Goal: Task Accomplishment & Management: Use online tool/utility

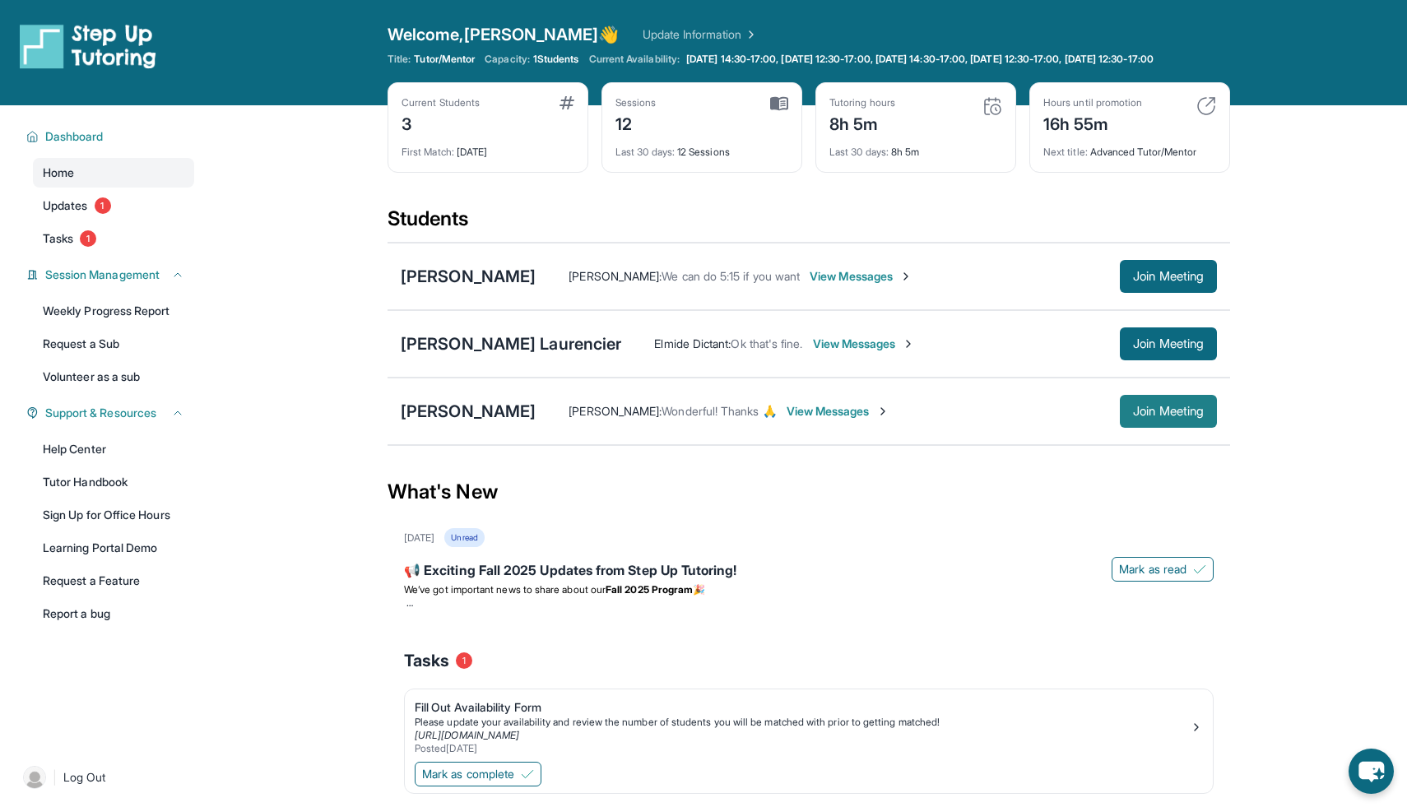
click at [1162, 416] on span "Join Meeting" at bounding box center [1168, 412] width 71 height 10
click at [449, 423] on div "[PERSON_NAME]" at bounding box center [468, 411] width 135 height 23
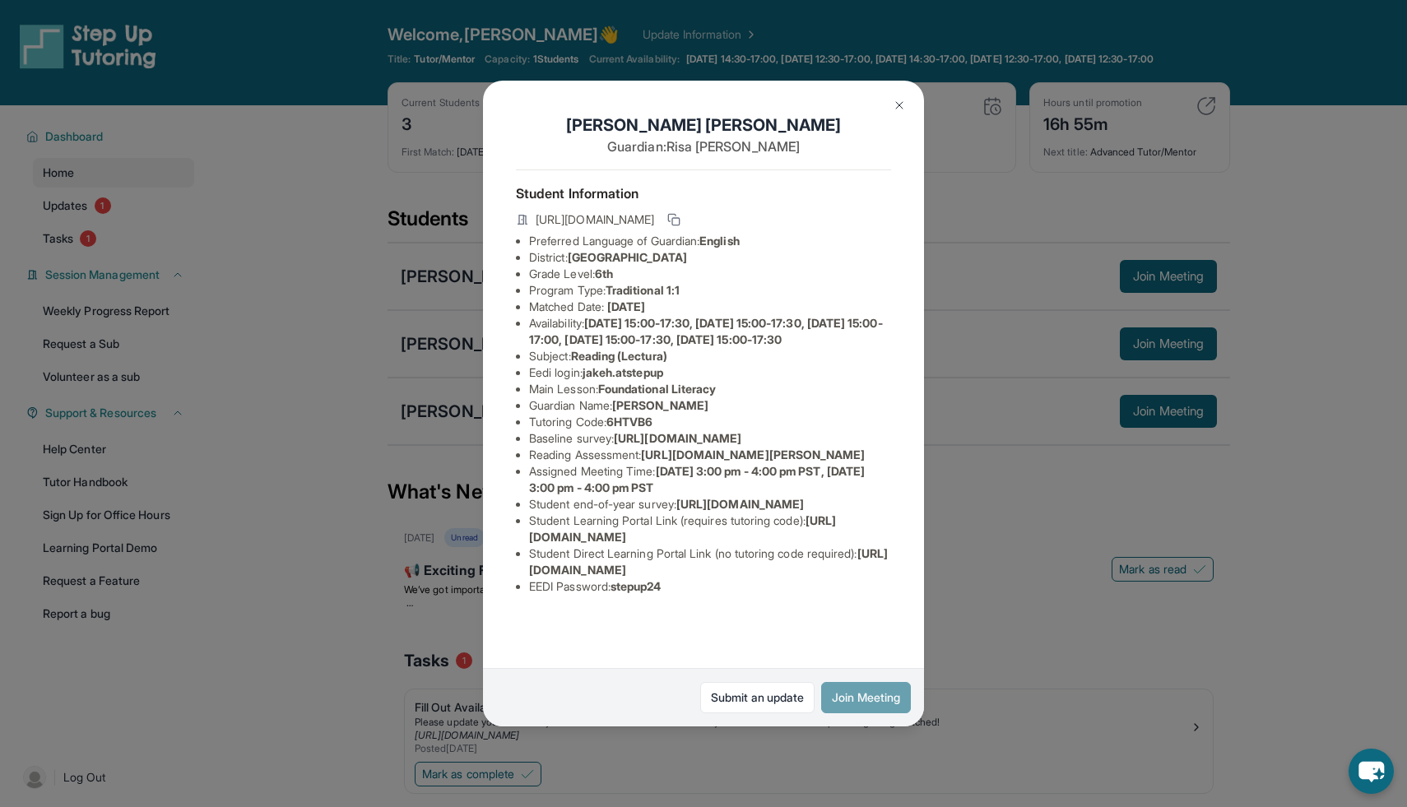
click at [858, 685] on button "Join Meeting" at bounding box center [866, 697] width 90 height 31
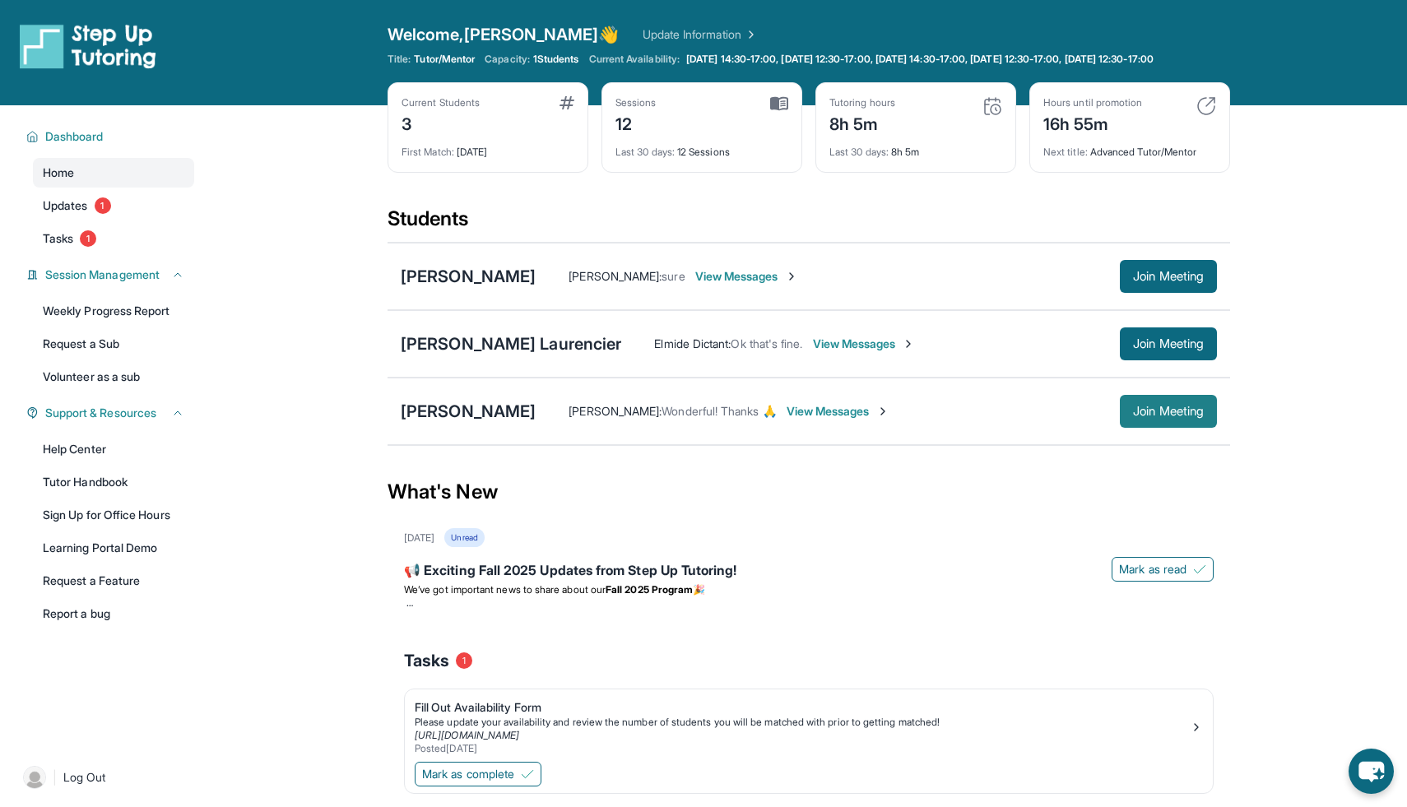
click at [1166, 416] on span "Join Meeting" at bounding box center [1168, 412] width 71 height 10
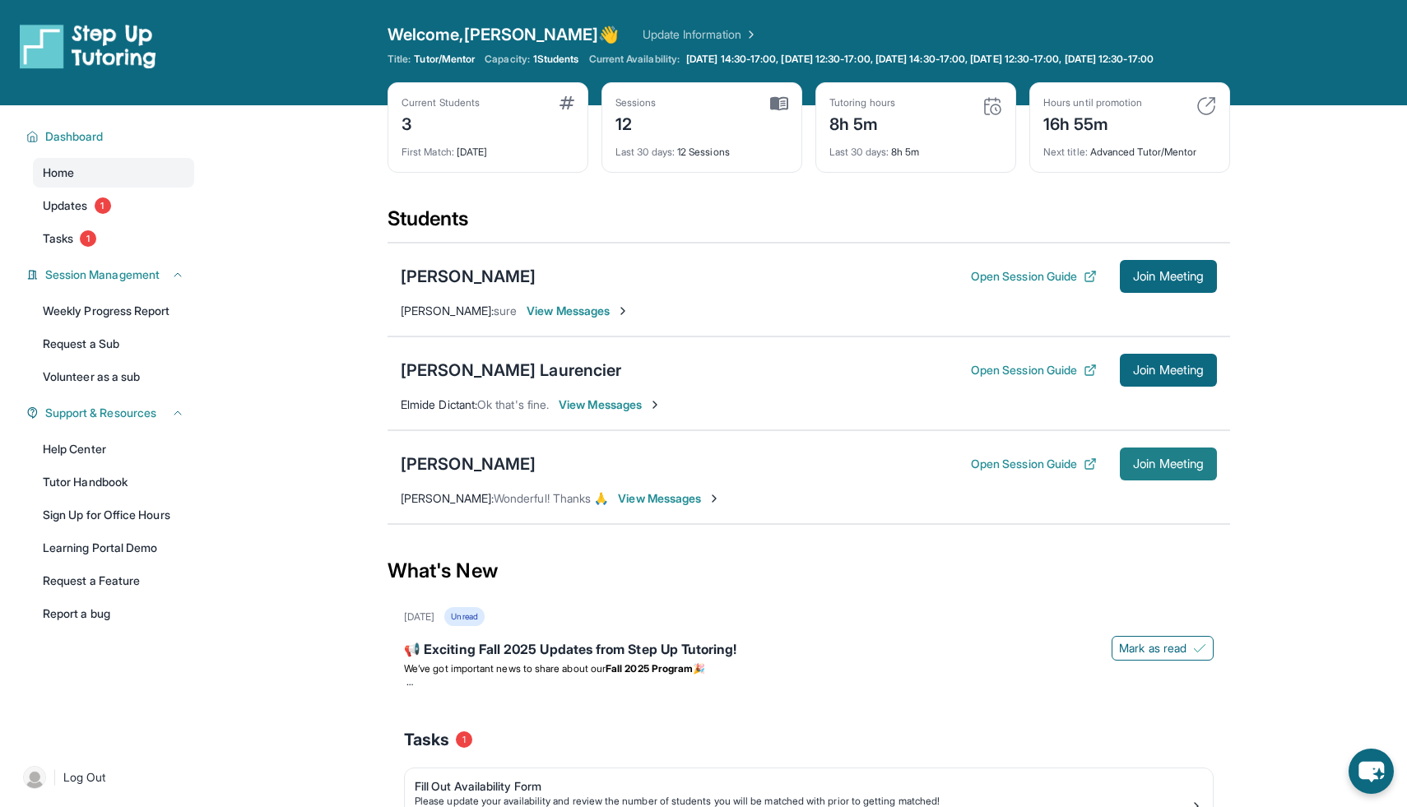
click at [1166, 469] on span "Join Meeting" at bounding box center [1168, 464] width 71 height 10
